Goal: Task Accomplishment & Management: Use online tool/utility

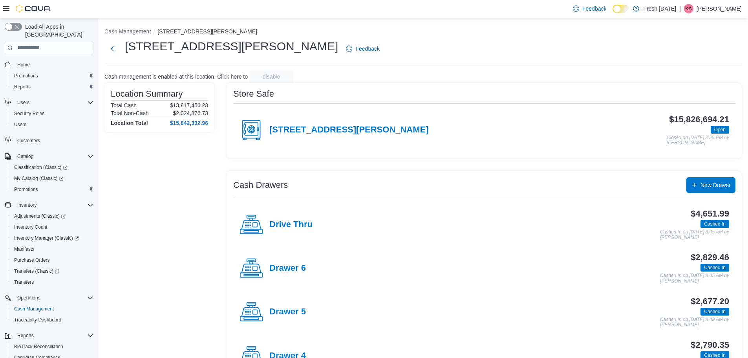
scroll to position [157, 0]
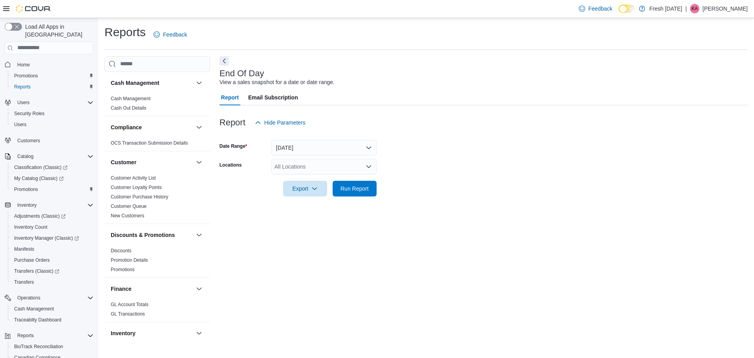
click at [338, 169] on div "All Locations" at bounding box center [323, 167] width 105 height 16
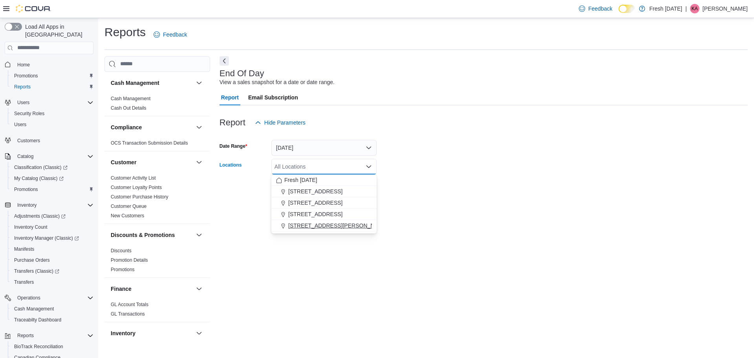
click at [329, 225] on span "[STREET_ADDRESS][PERSON_NAME]" at bounding box center [338, 226] width 100 height 8
click at [341, 278] on div "End Of Day View a sales snapshot for a date or date range. Report Email Subscri…" at bounding box center [484, 198] width 528 height 284
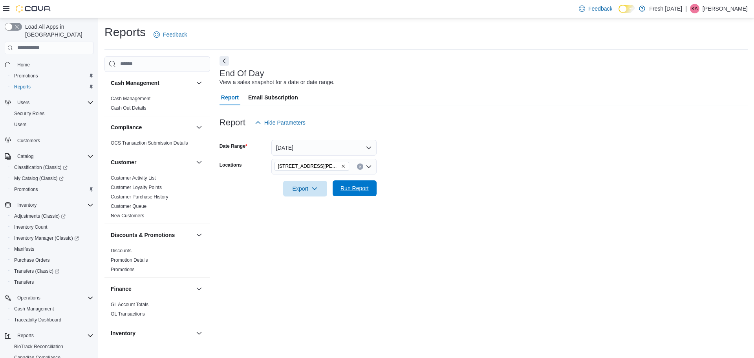
click at [364, 190] on span "Run Report" at bounding box center [355, 188] width 28 height 8
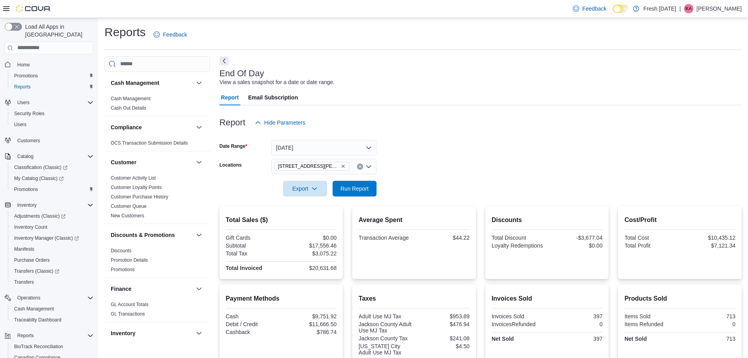
click at [315, 176] on div at bounding box center [481, 177] width 522 height 6
click at [365, 192] on span "Run Report" at bounding box center [354, 188] width 35 height 16
click at [308, 187] on span "Export" at bounding box center [305, 188] width 35 height 16
click at [313, 220] on span "Export to Pdf" at bounding box center [306, 220] width 35 height 6
